Goal: Information Seeking & Learning: Learn about a topic

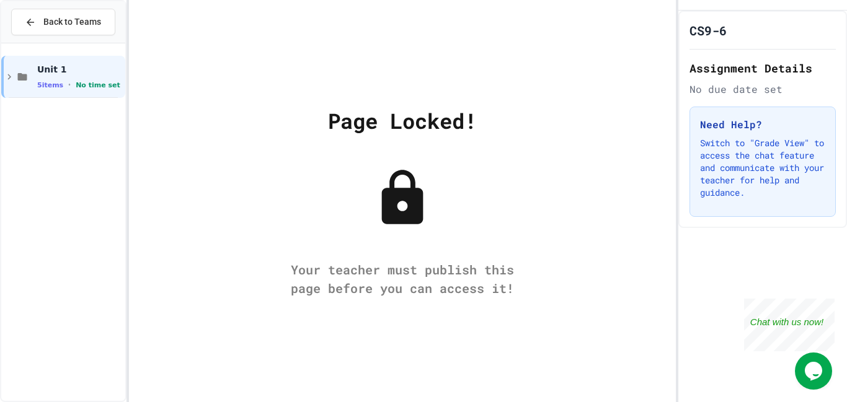
click at [37, 54] on div at bounding box center [63, 69] width 124 height 42
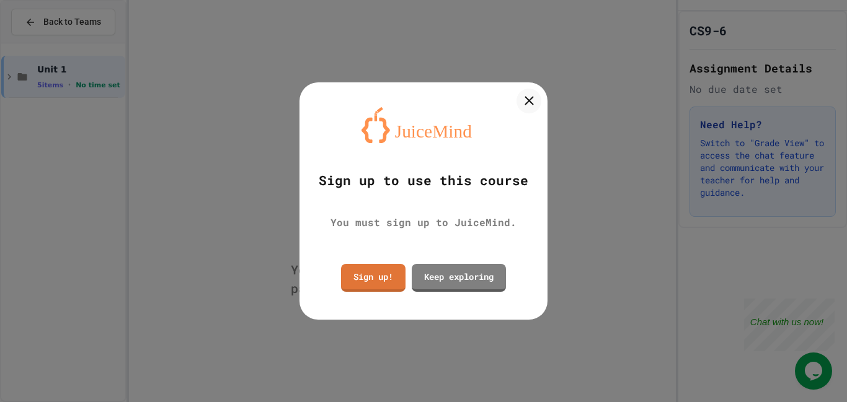
click at [46, 68] on div at bounding box center [423, 201] width 847 height 402
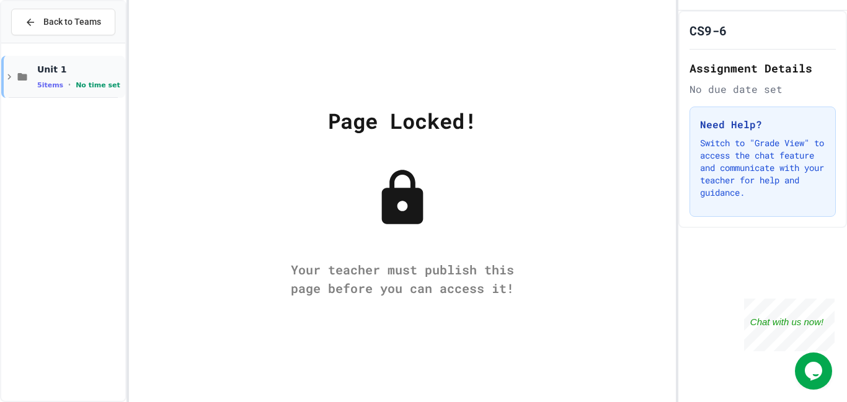
click at [101, 95] on div "Unit 1 5 items • No time set" at bounding box center [63, 77] width 124 height 42
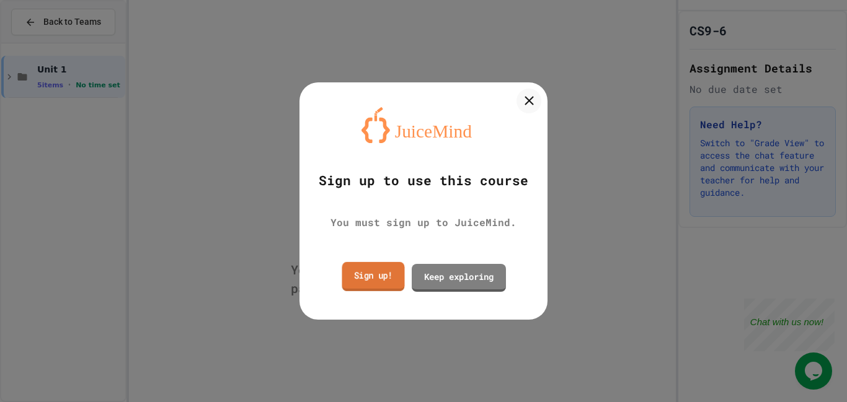
click at [368, 268] on link "Sign up!" at bounding box center [373, 276] width 63 height 29
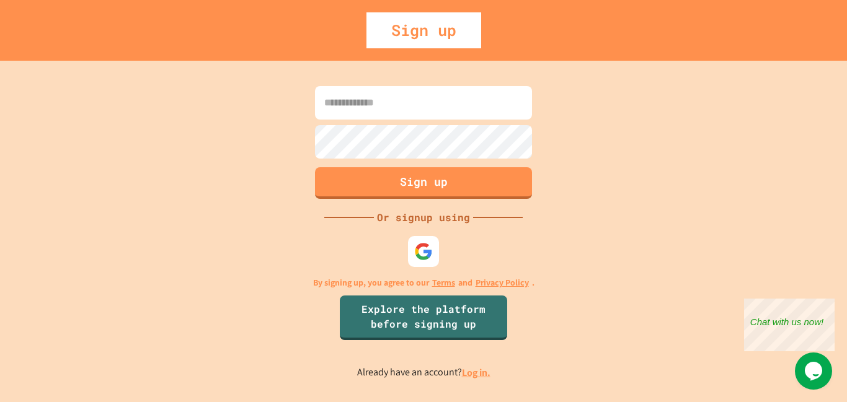
click at [368, 268] on div "Sign up Or signup using By signing up, you agree to our Terms and Privacy Polic…" at bounding box center [423, 232] width 847 height 342
click at [410, 256] on div at bounding box center [423, 251] width 31 height 31
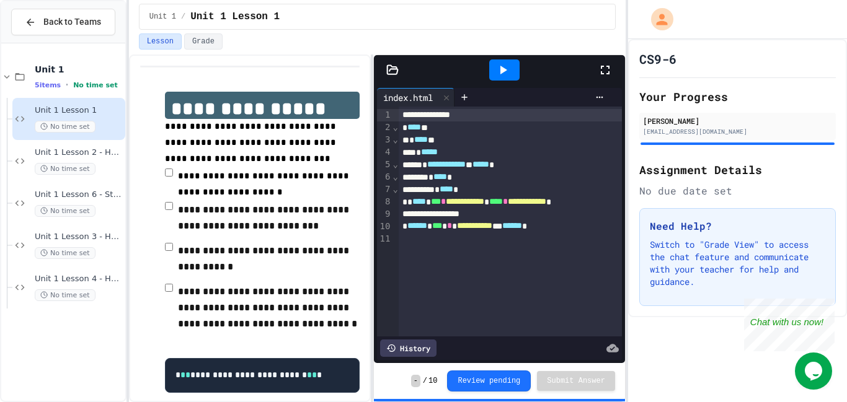
click at [505, 71] on icon at bounding box center [503, 70] width 7 height 9
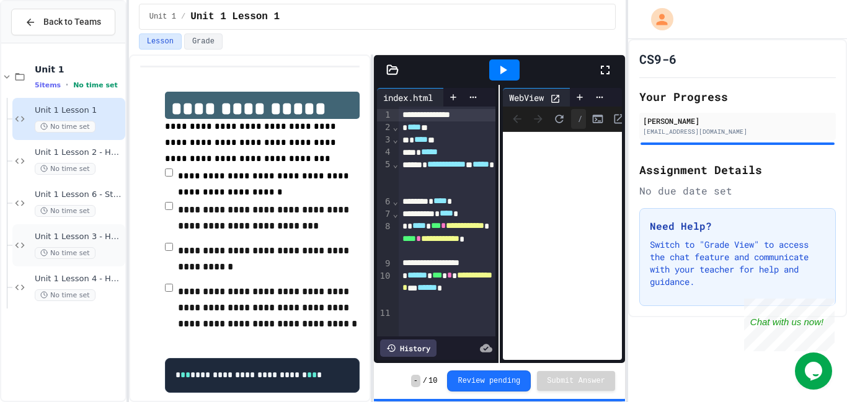
click at [86, 265] on div "Unit 1 Lesson 3 - Headers and Paragraph tags No time set" at bounding box center [68, 245] width 113 height 42
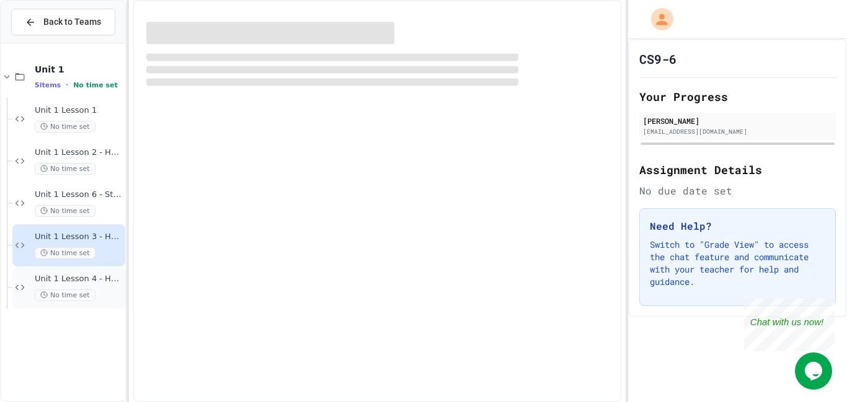
click at [82, 275] on span "Unit 1 Lesson 4 - Headlines Lab" at bounding box center [79, 279] width 88 height 11
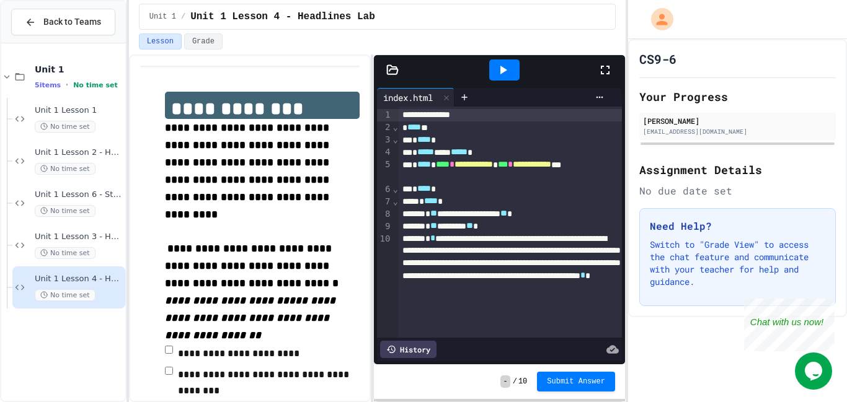
click at [505, 48] on div "Lesson Grade" at bounding box center [377, 41] width 477 height 16
click at [63, 239] on span "Unit 1 Lesson 3 - Headers and Paragraph tags" at bounding box center [79, 237] width 88 height 11
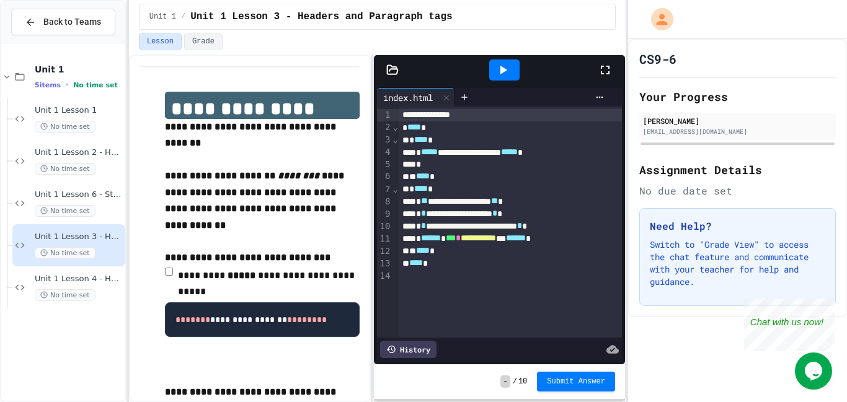
click at [512, 77] on div at bounding box center [504, 70] width 30 height 21
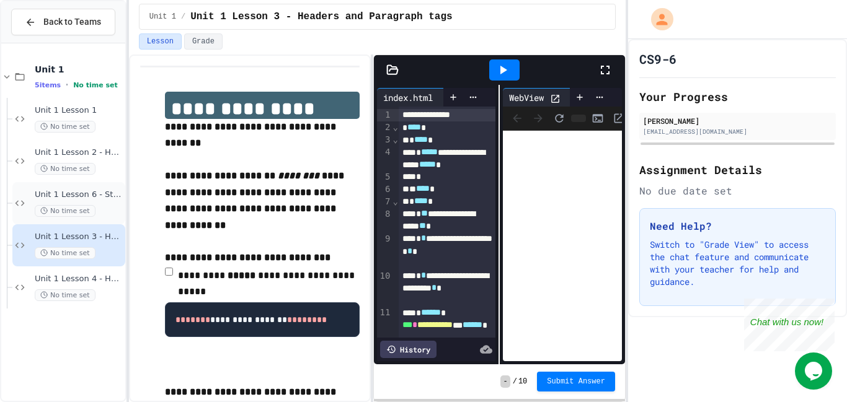
click at [30, 217] on div "Unit 1 Lesson 6 - Station Activity No time set" at bounding box center [68, 203] width 113 height 42
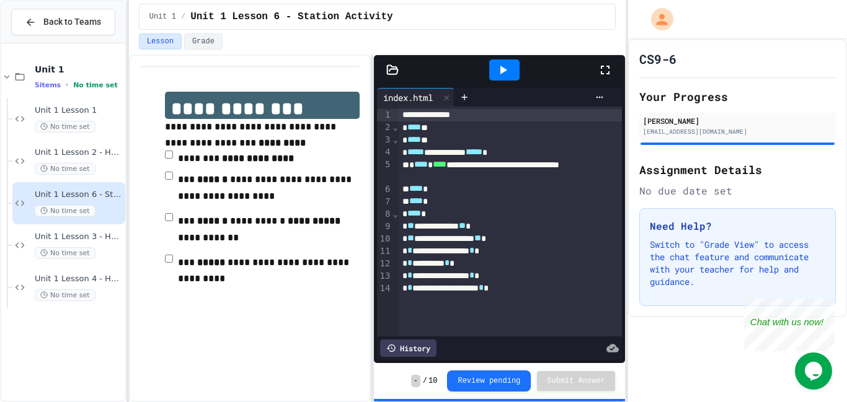
click at [486, 56] on div at bounding box center [504, 69] width 43 height 33
click at [500, 76] on icon at bounding box center [502, 70] width 15 height 15
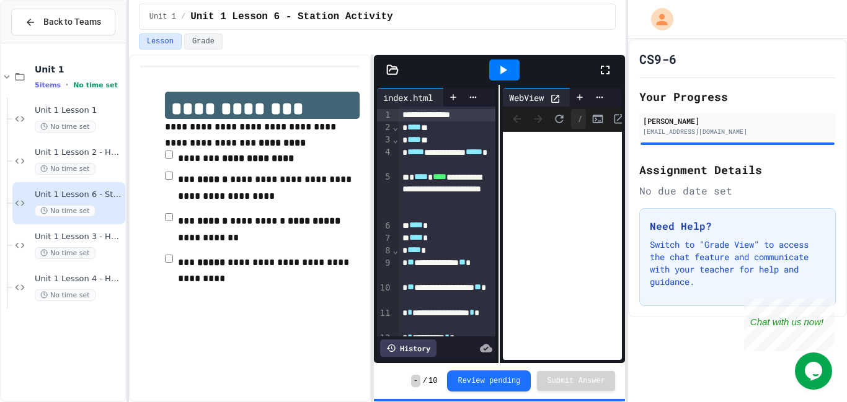
click at [113, 3] on div "Back to Teams" at bounding box center [63, 22] width 124 height 42
